Goal: Download file/media

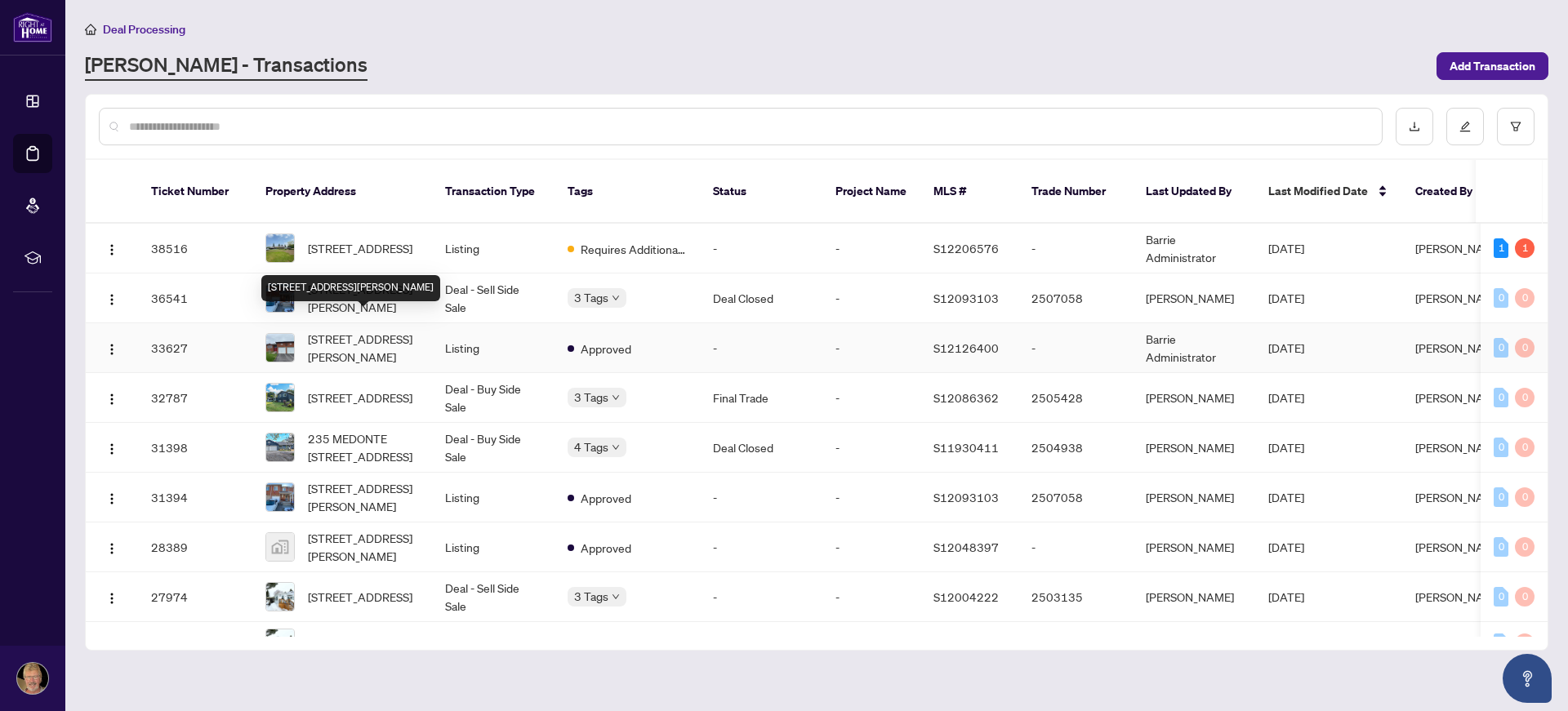
click at [361, 330] on span "[STREET_ADDRESS][PERSON_NAME]" at bounding box center [363, 348] width 111 height 36
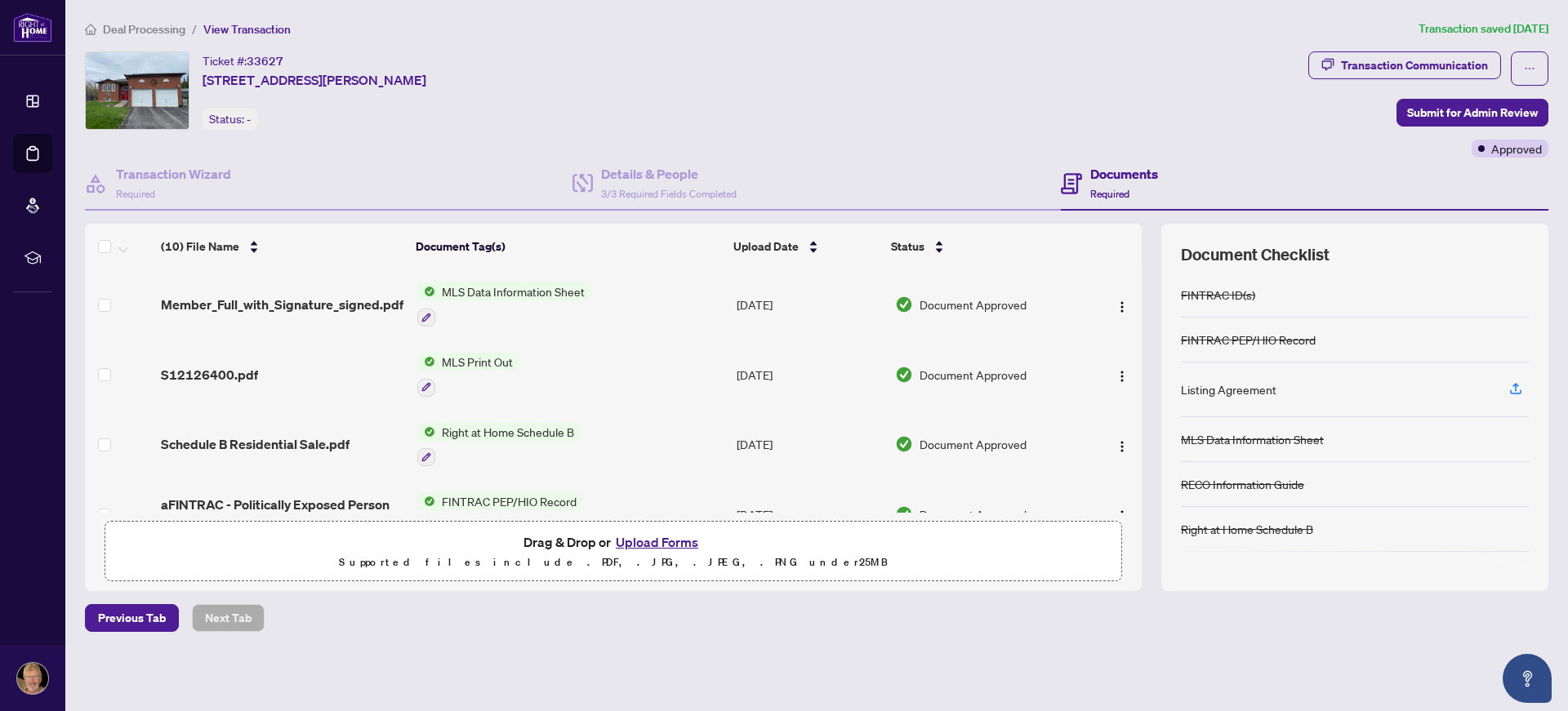
click at [567, 439] on div "Right at Home Schedule B" at bounding box center [499, 445] width 163 height 44
click at [614, 433] on td "Right at Home Schedule B" at bounding box center [570, 445] width 319 height 70
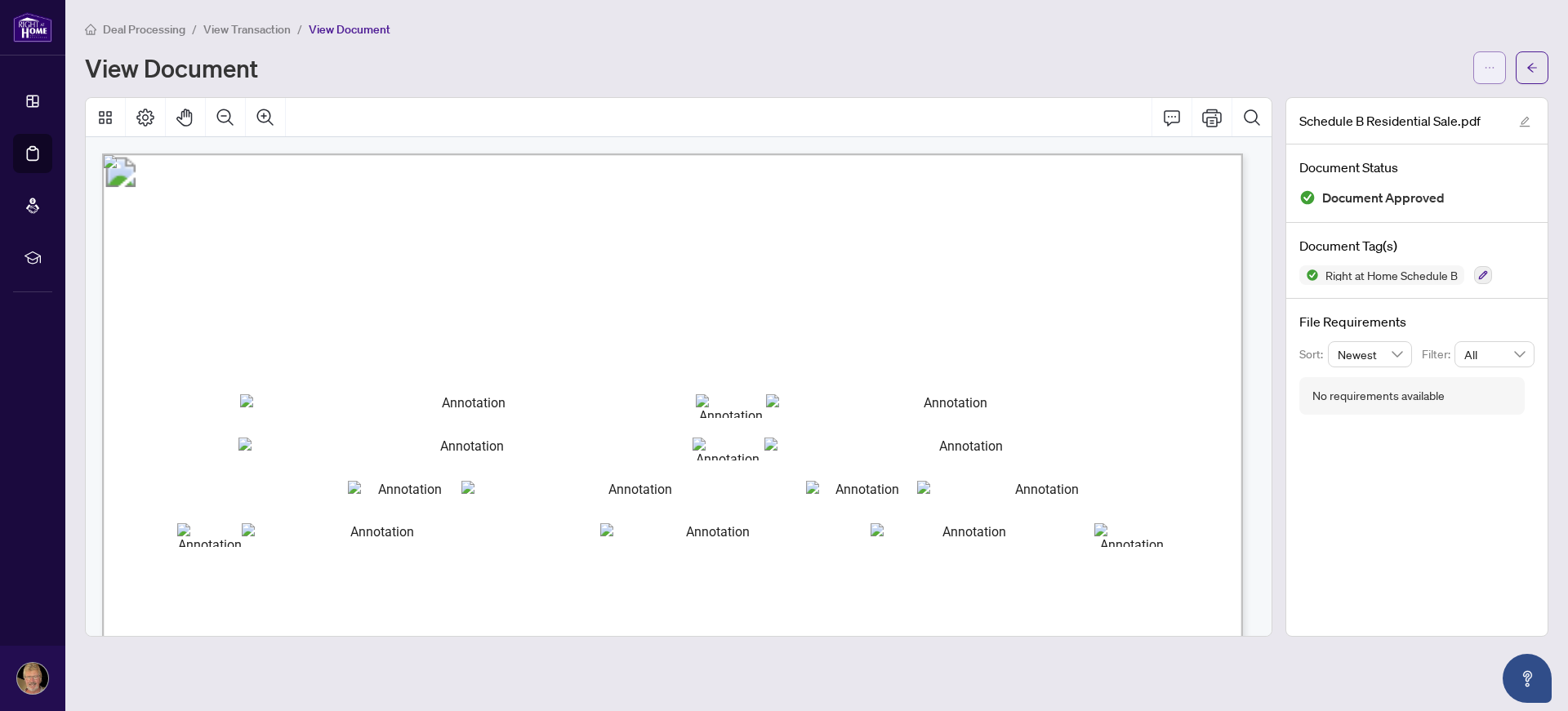
click at [1487, 66] on icon "ellipsis" at bounding box center [1489, 67] width 11 height 11
click at [1377, 100] on span "Download" at bounding box center [1431, 102] width 124 height 18
click at [1531, 59] on span "button" at bounding box center [1531, 68] width 11 height 26
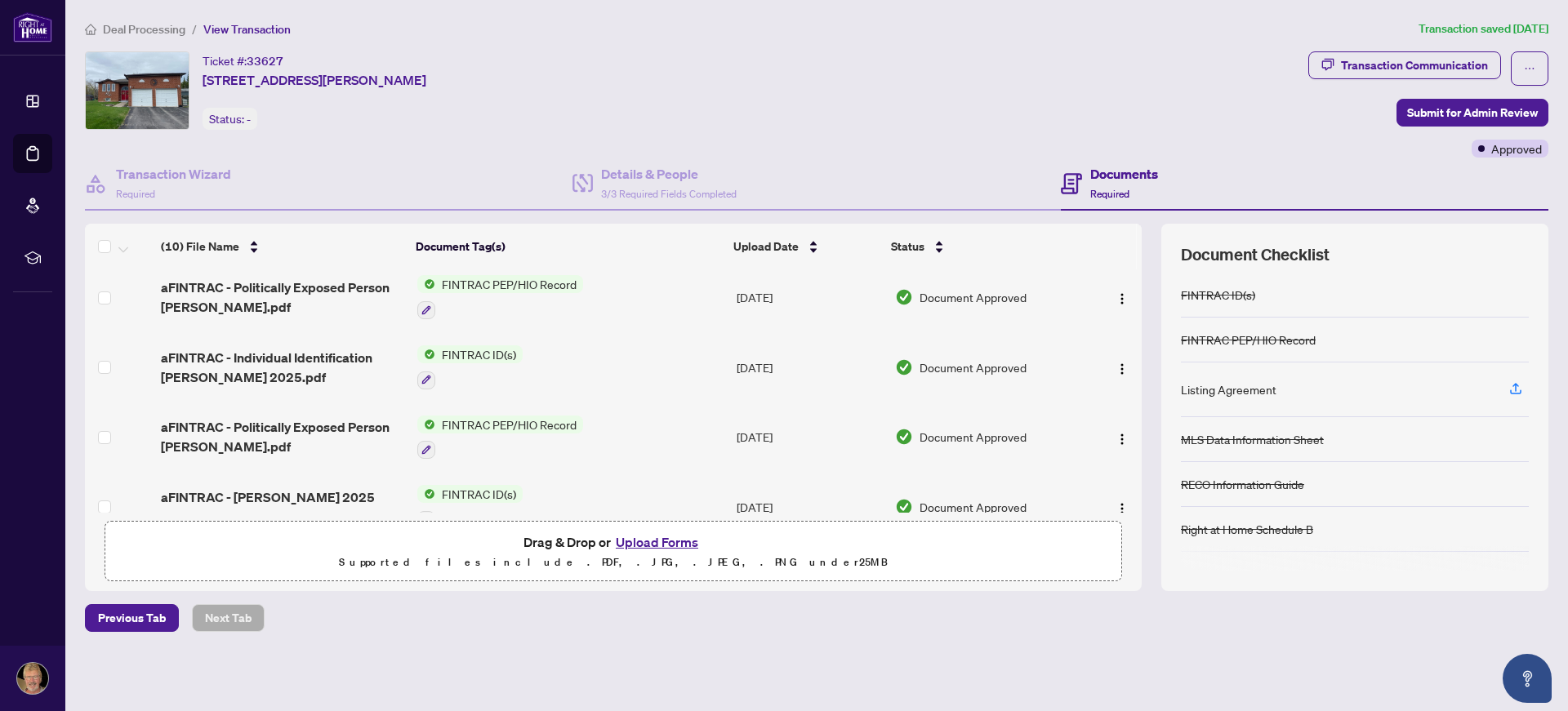
scroll to position [217, 0]
click at [604, 280] on td "FINTRAC PEP/HIO Record" at bounding box center [570, 296] width 319 height 70
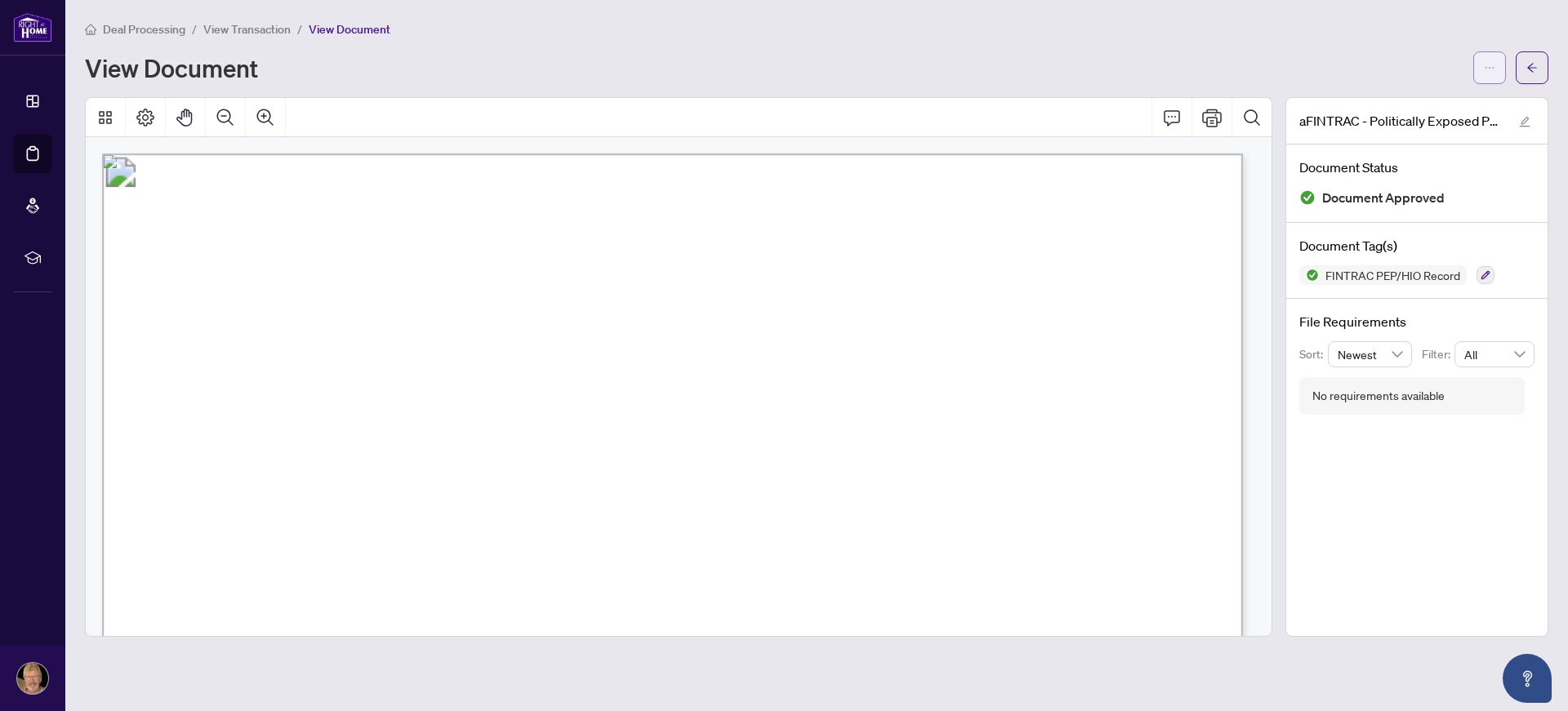
click at [1496, 66] on button "button" at bounding box center [1489, 67] width 32 height 32
click at [1405, 100] on span "Download" at bounding box center [1431, 102] width 124 height 18
click at [1535, 65] on icon "arrow-left" at bounding box center [1531, 67] width 11 height 11
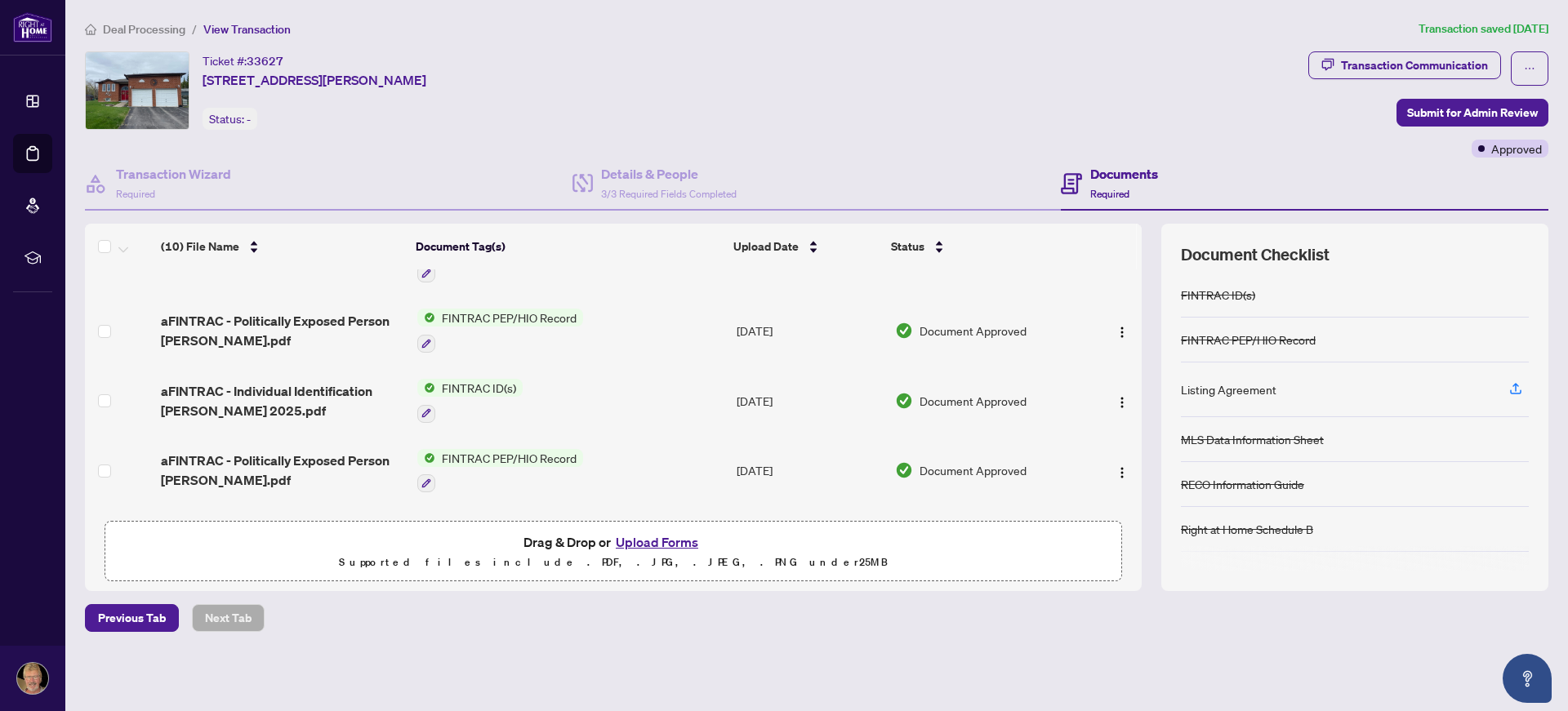
scroll to position [217, 0]
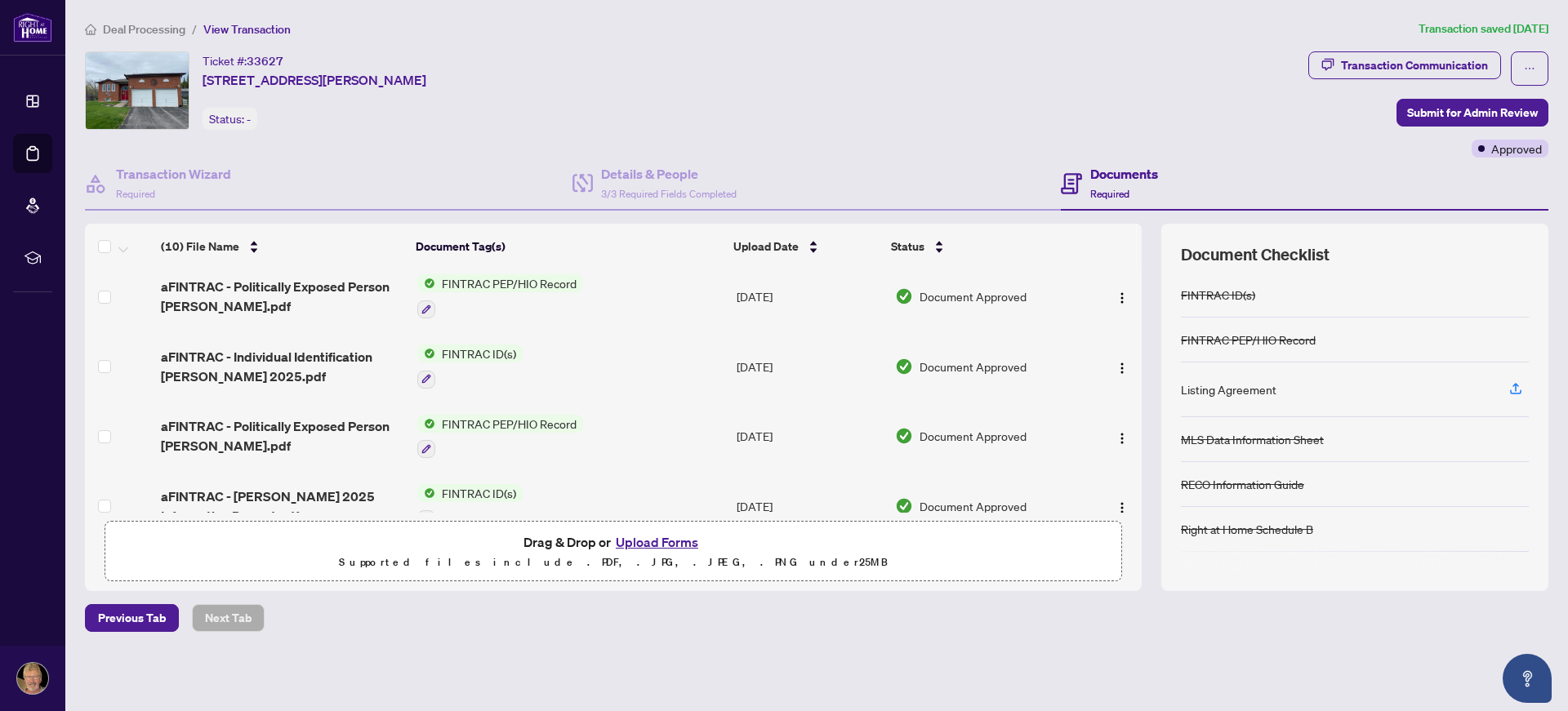
click at [585, 351] on td "FINTRAC ID(s)" at bounding box center [570, 366] width 319 height 70
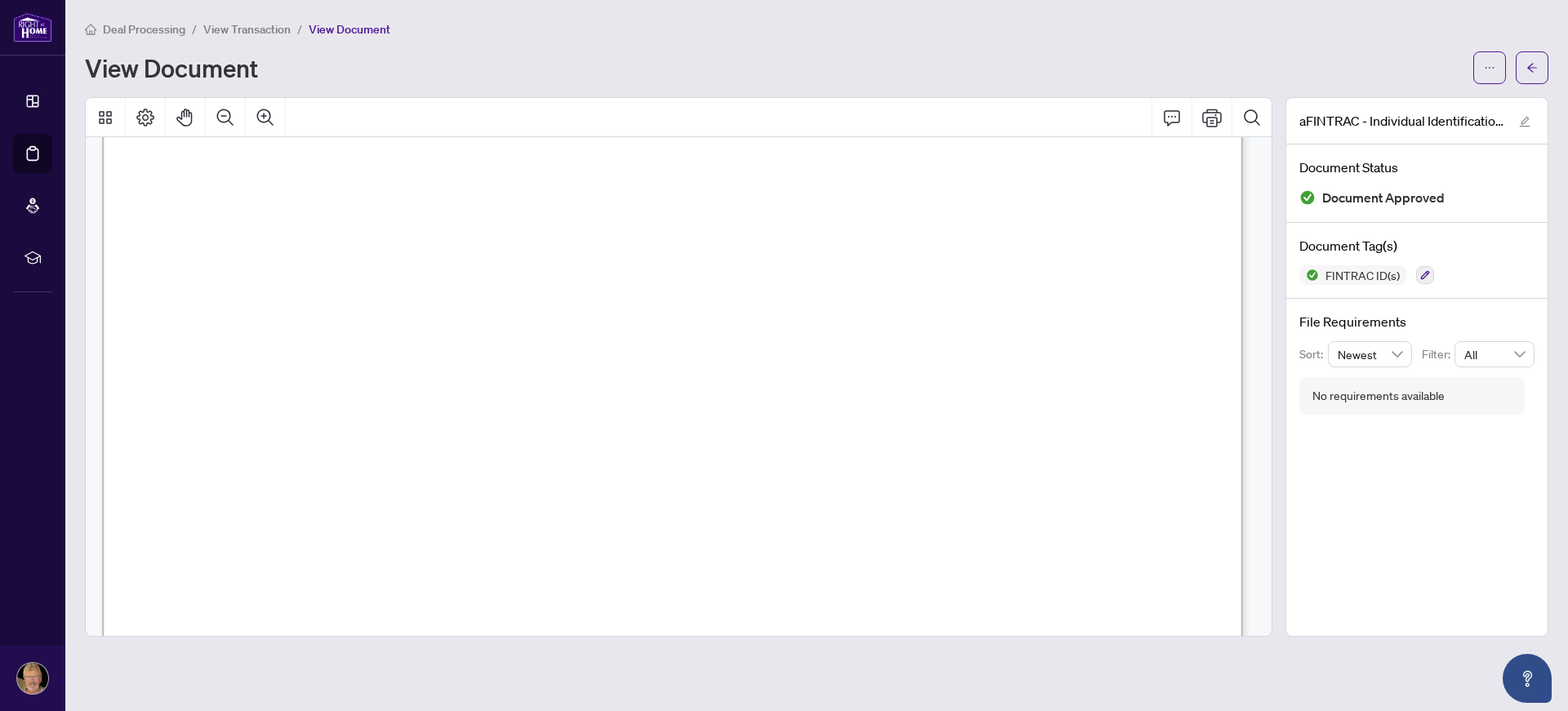
scroll to position [435, 0]
click at [1492, 69] on icon "ellipsis" at bounding box center [1489, 67] width 11 height 11
click at [1402, 100] on span "Download" at bounding box center [1431, 102] width 124 height 18
click at [1528, 64] on icon "arrow-left" at bounding box center [1531, 67] width 11 height 11
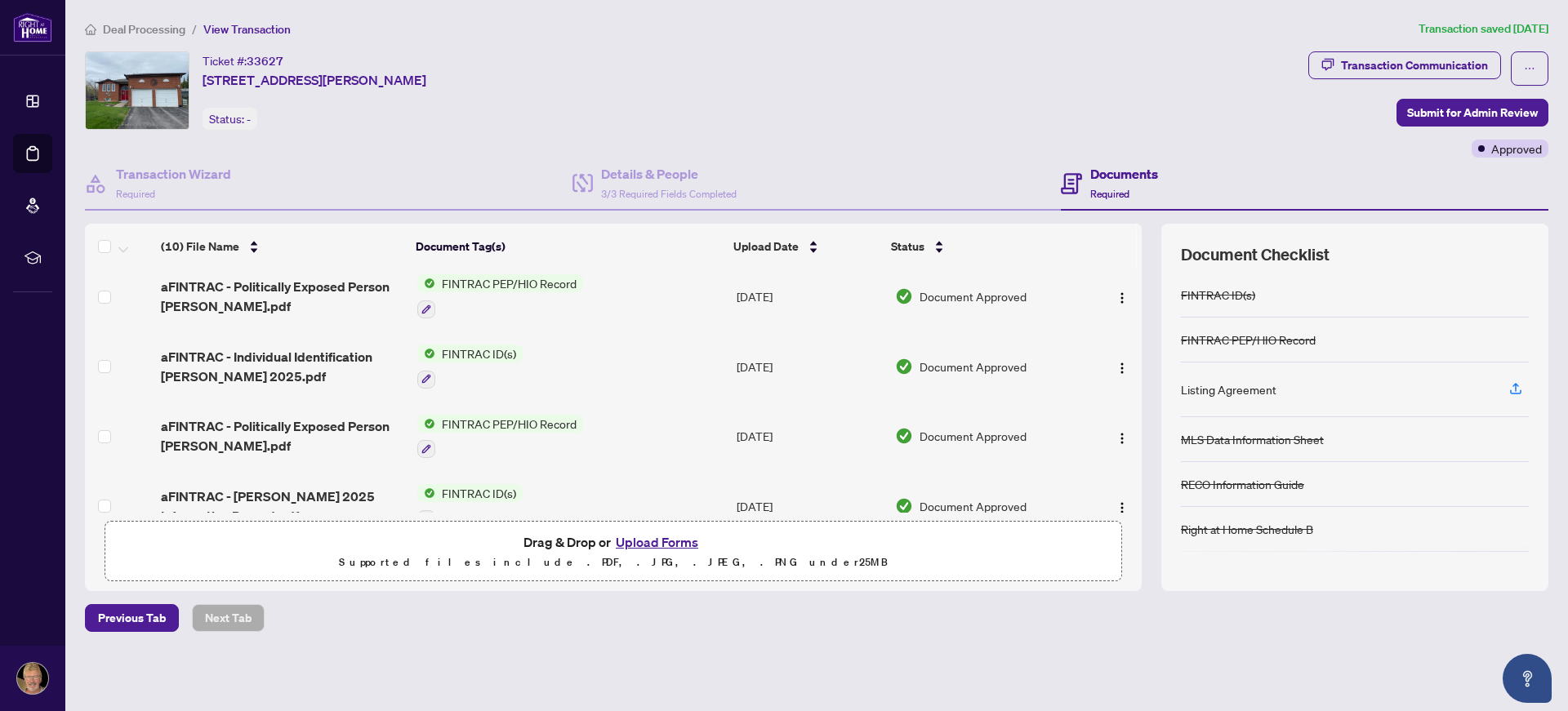
scroll to position [327, 0]
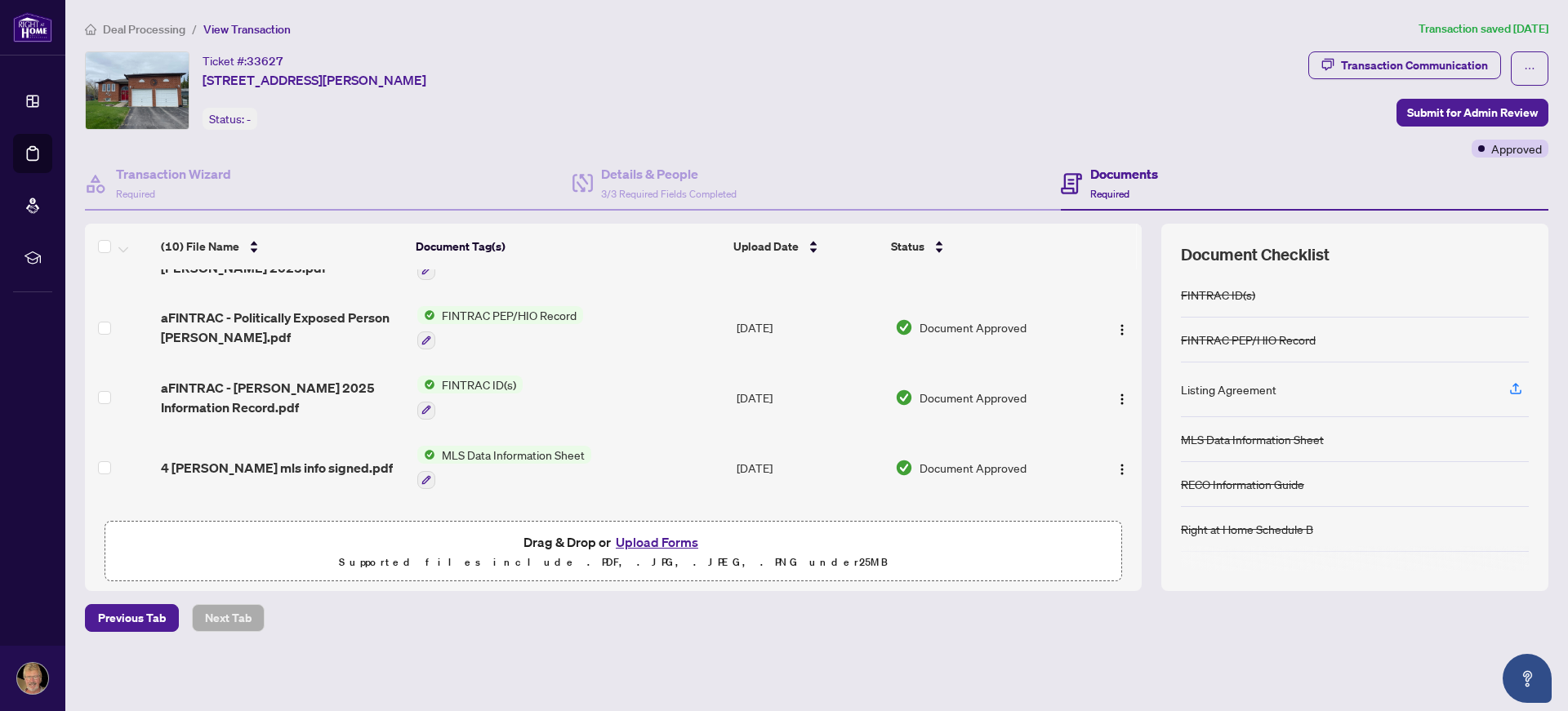
click at [628, 321] on td "FINTRAC PEP/HIO Record" at bounding box center [570, 328] width 319 height 70
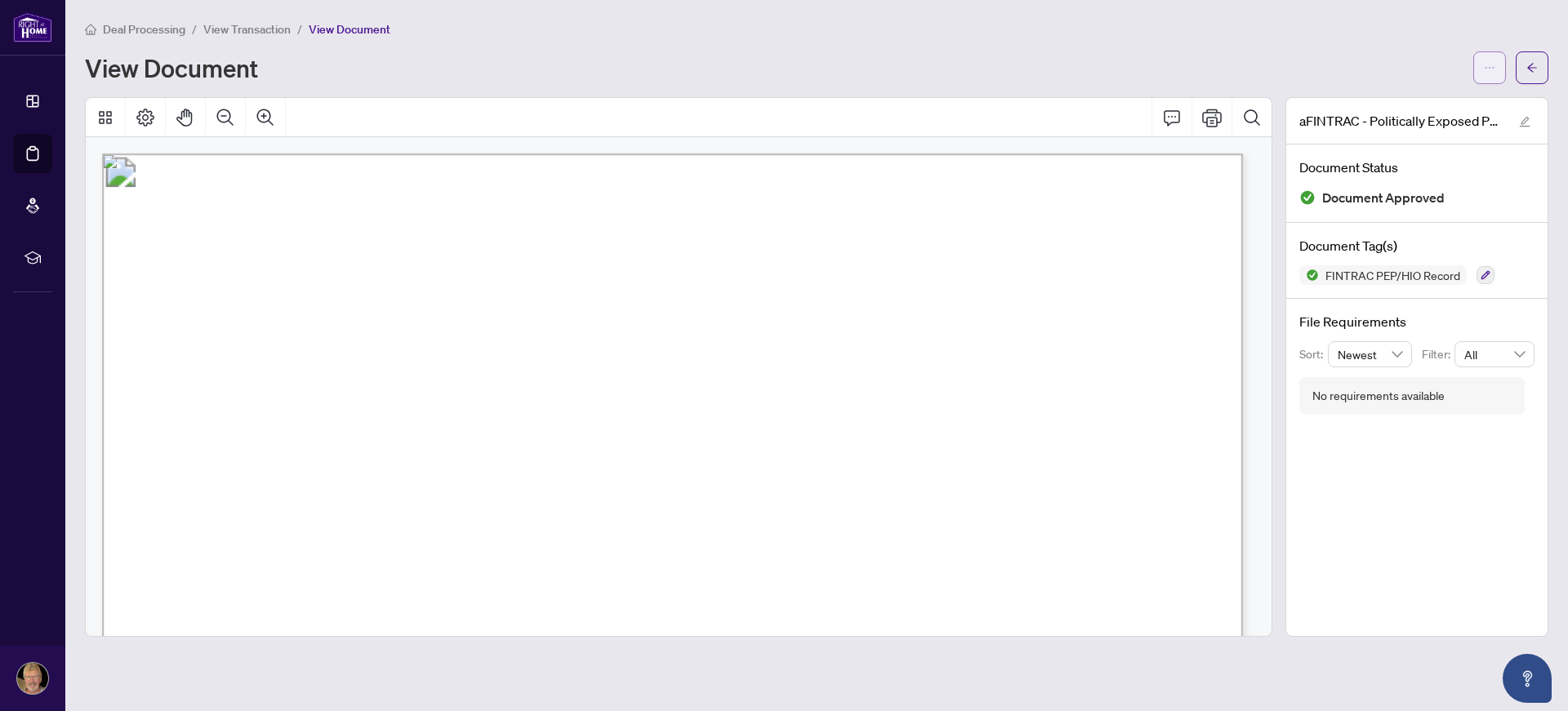
click at [1490, 57] on span "button" at bounding box center [1489, 68] width 11 height 26
click at [1397, 101] on span "Download" at bounding box center [1431, 102] width 124 height 18
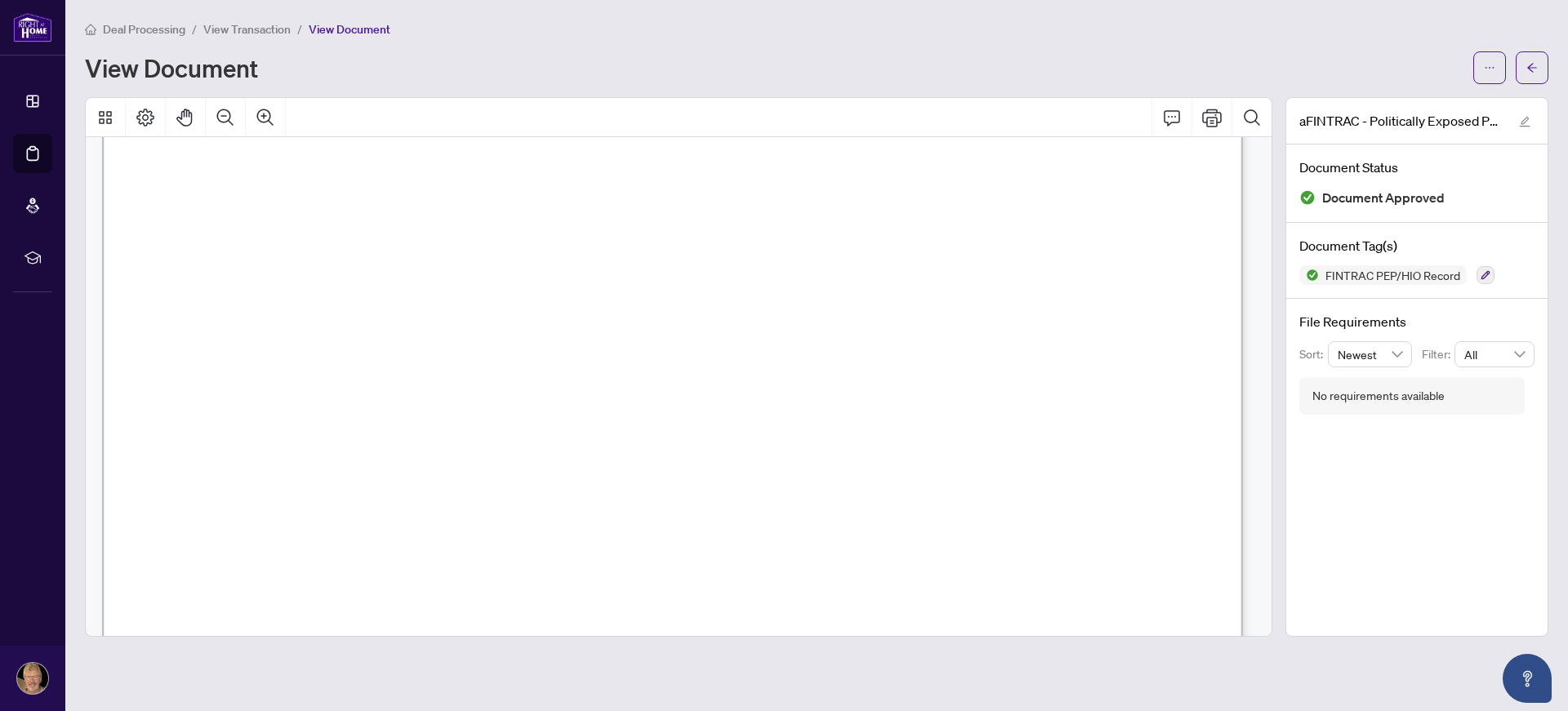
scroll to position [2522, 0]
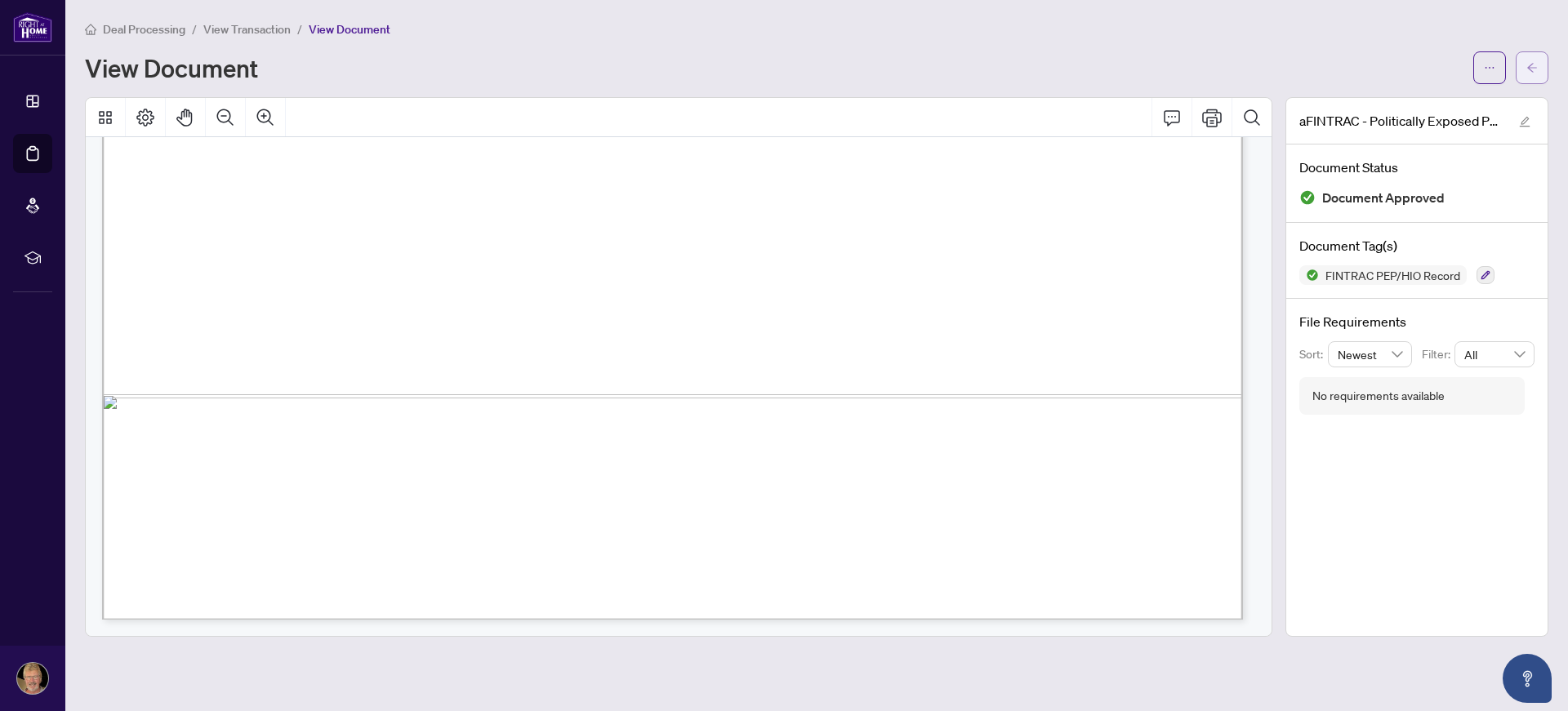
click at [1538, 62] on button "button" at bounding box center [1531, 67] width 32 height 32
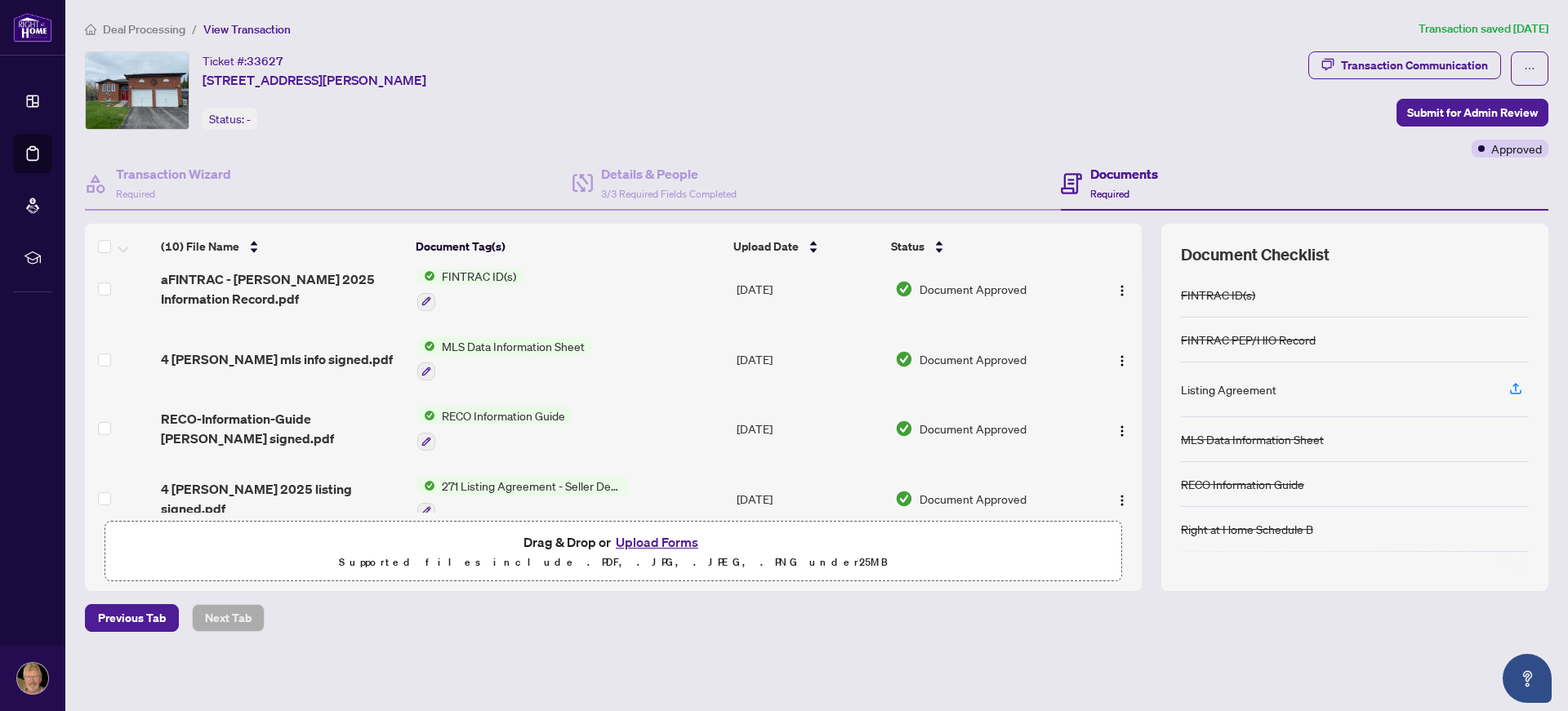
scroll to position [327, 0]
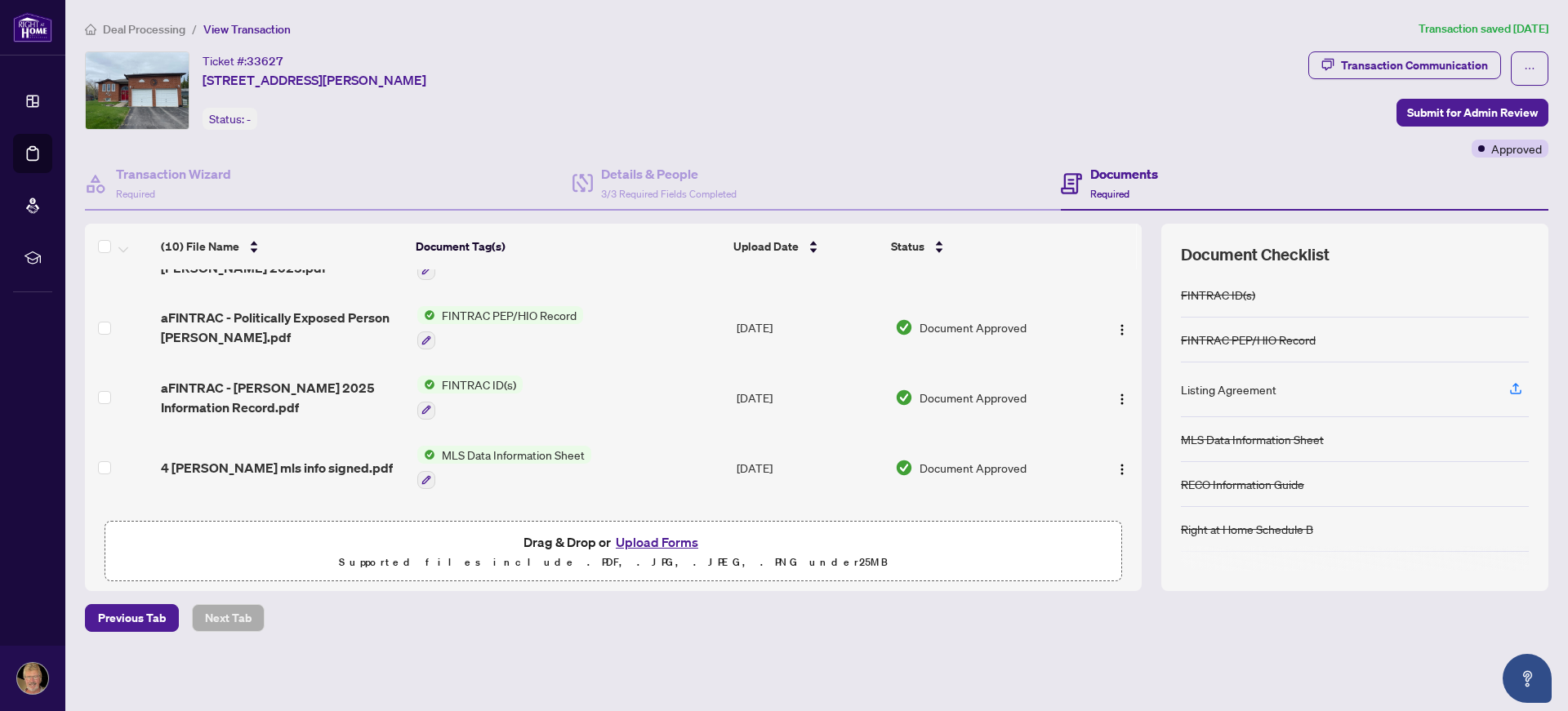
click at [595, 397] on td "FINTRAC ID(s)" at bounding box center [570, 397] width 319 height 70
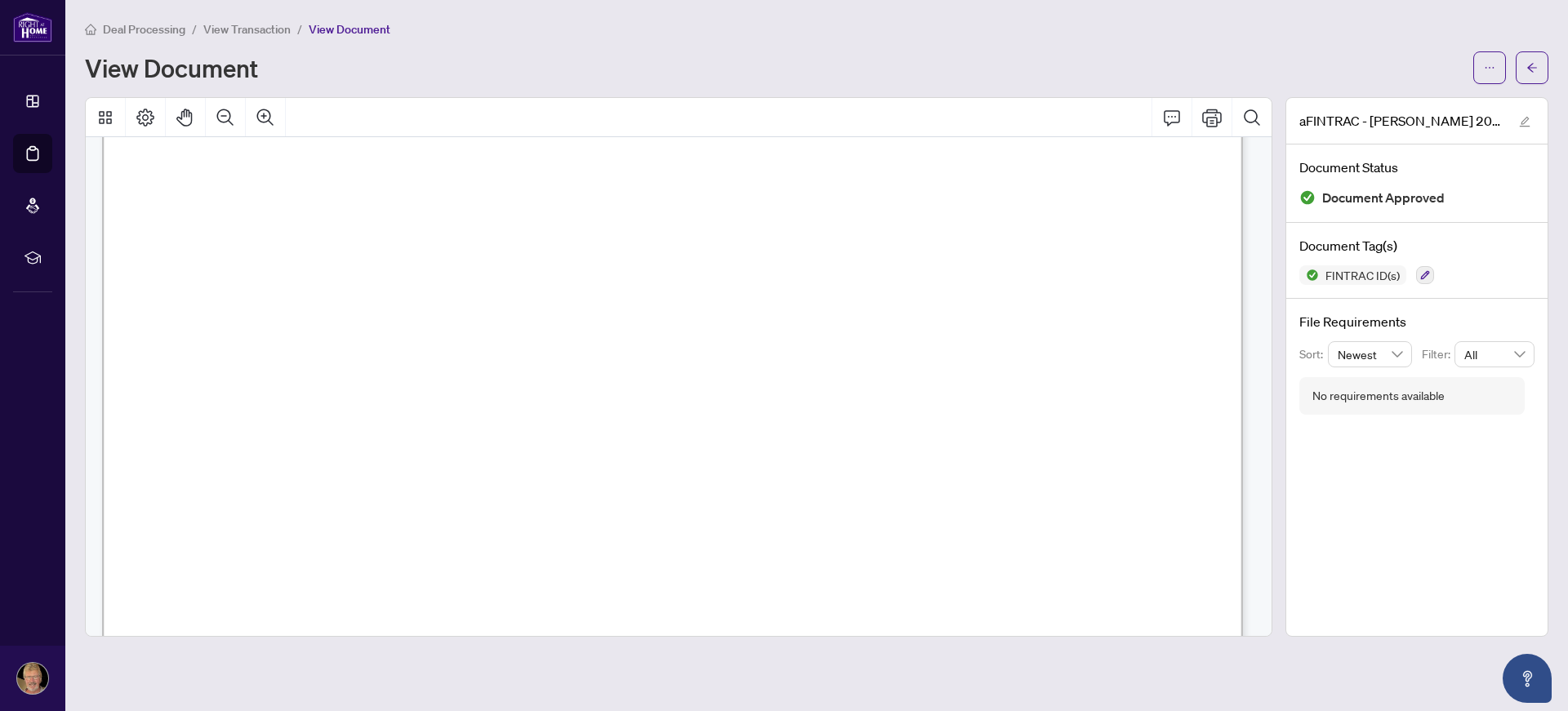
scroll to position [435, 0]
click at [1484, 64] on icon "ellipsis" at bounding box center [1489, 67] width 11 height 11
click at [1374, 102] on span "Download" at bounding box center [1431, 102] width 124 height 18
click at [1539, 66] on button "button" at bounding box center [1531, 67] width 32 height 32
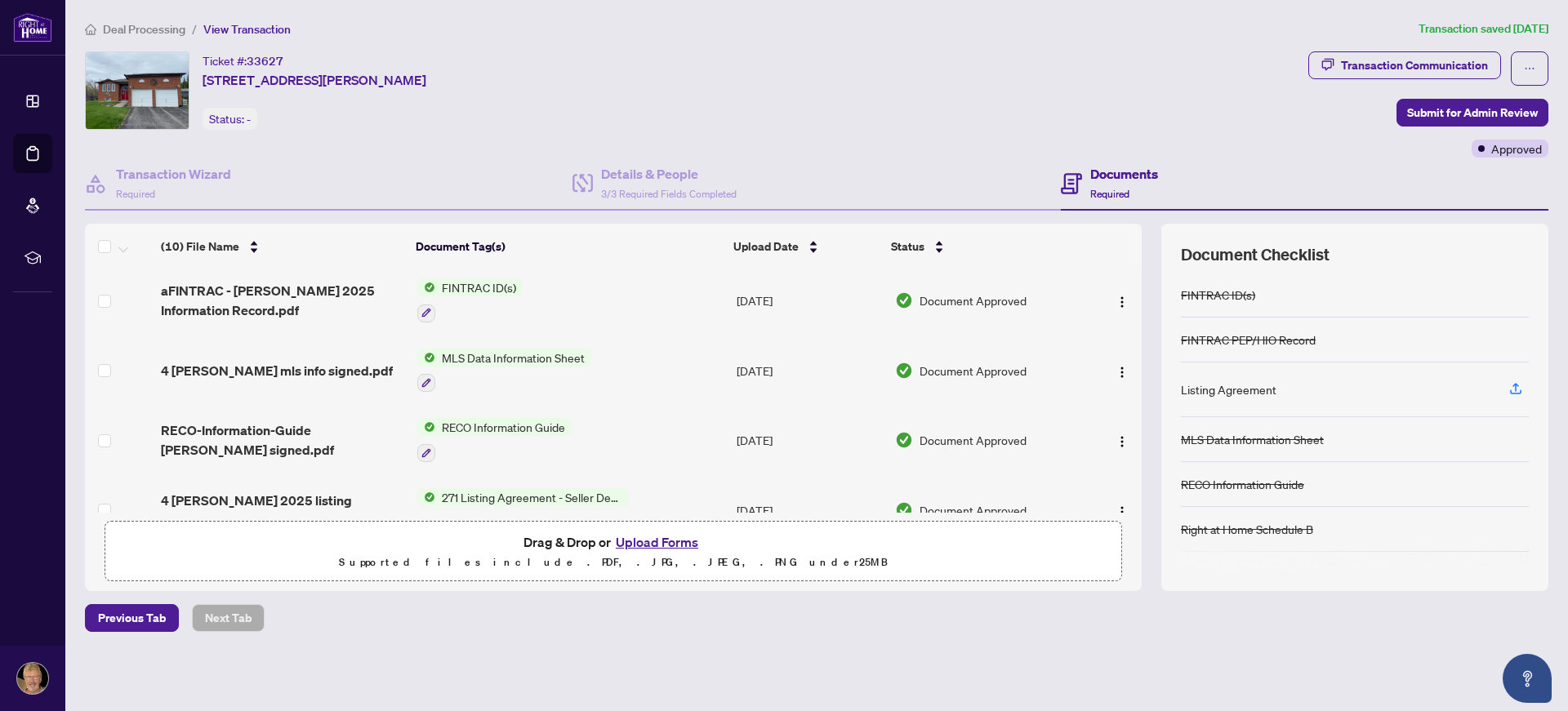
scroll to position [435, 0]
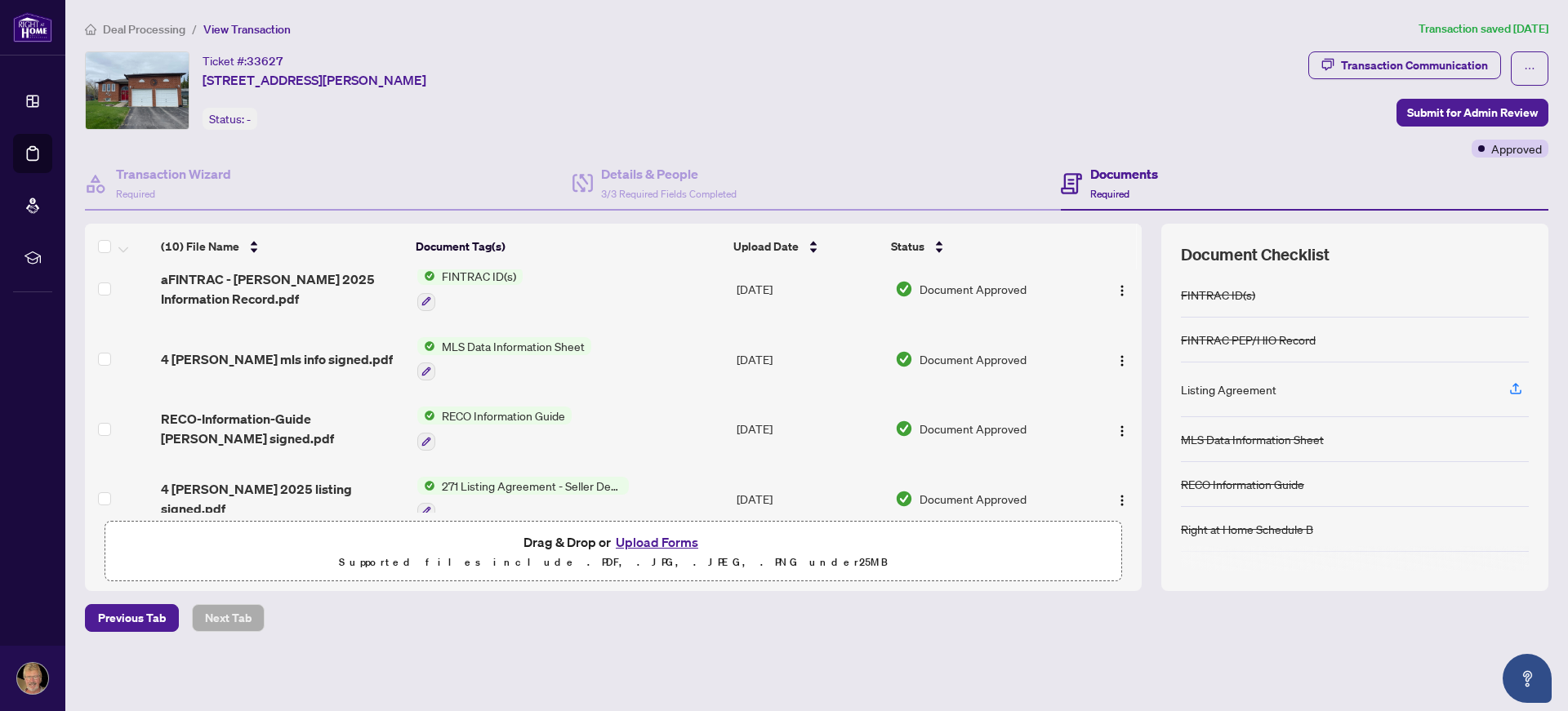
click at [631, 418] on td "RECO Information Guide" at bounding box center [570, 428] width 319 height 70
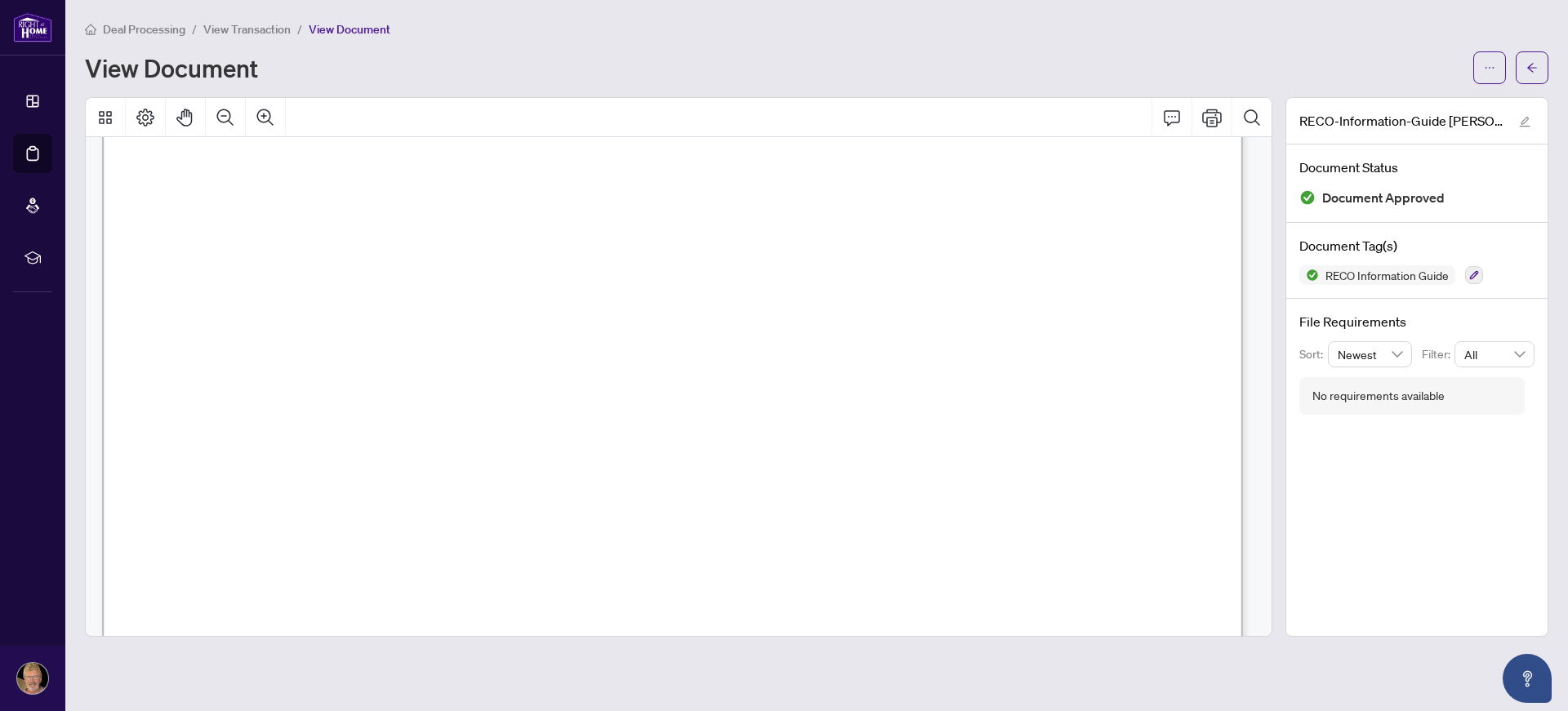
scroll to position [18742, 0]
click at [1489, 66] on icon "ellipsis" at bounding box center [1489, 67] width 11 height 11
click at [1400, 99] on span "Download" at bounding box center [1431, 102] width 124 height 18
click at [1530, 68] on icon "arrow-left" at bounding box center [1531, 67] width 10 height 9
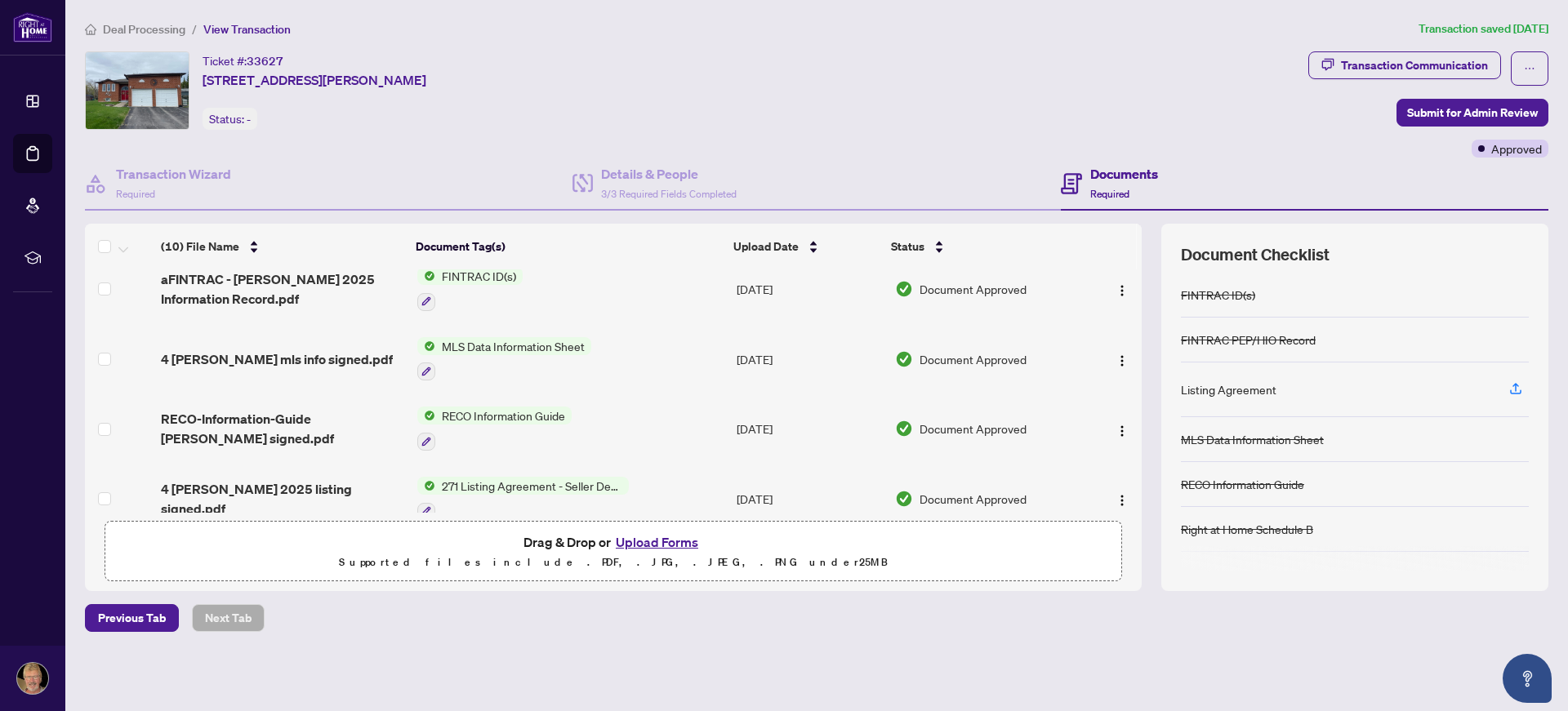
scroll to position [450, 0]
